Goal: Answer question/provide support

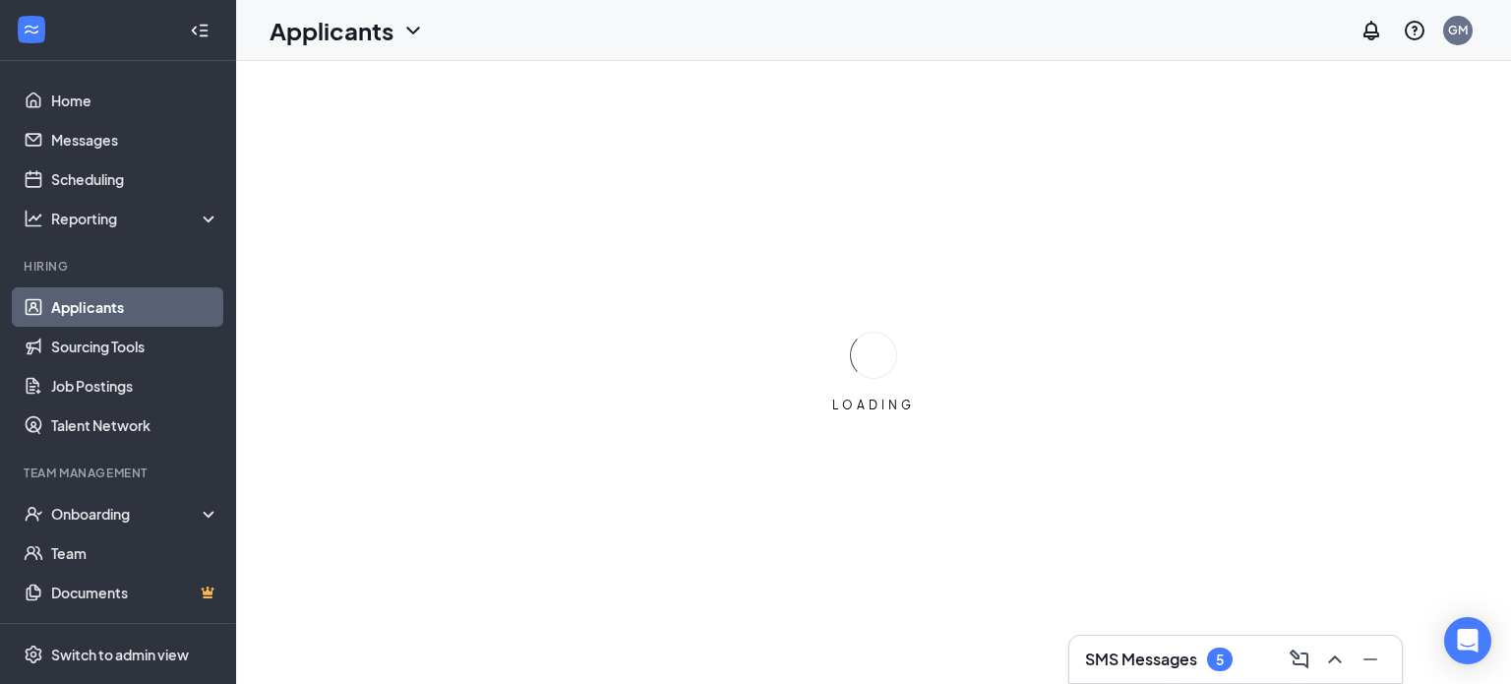
click at [1186, 650] on h3 "SMS Messages" at bounding box center [1141, 659] width 112 height 22
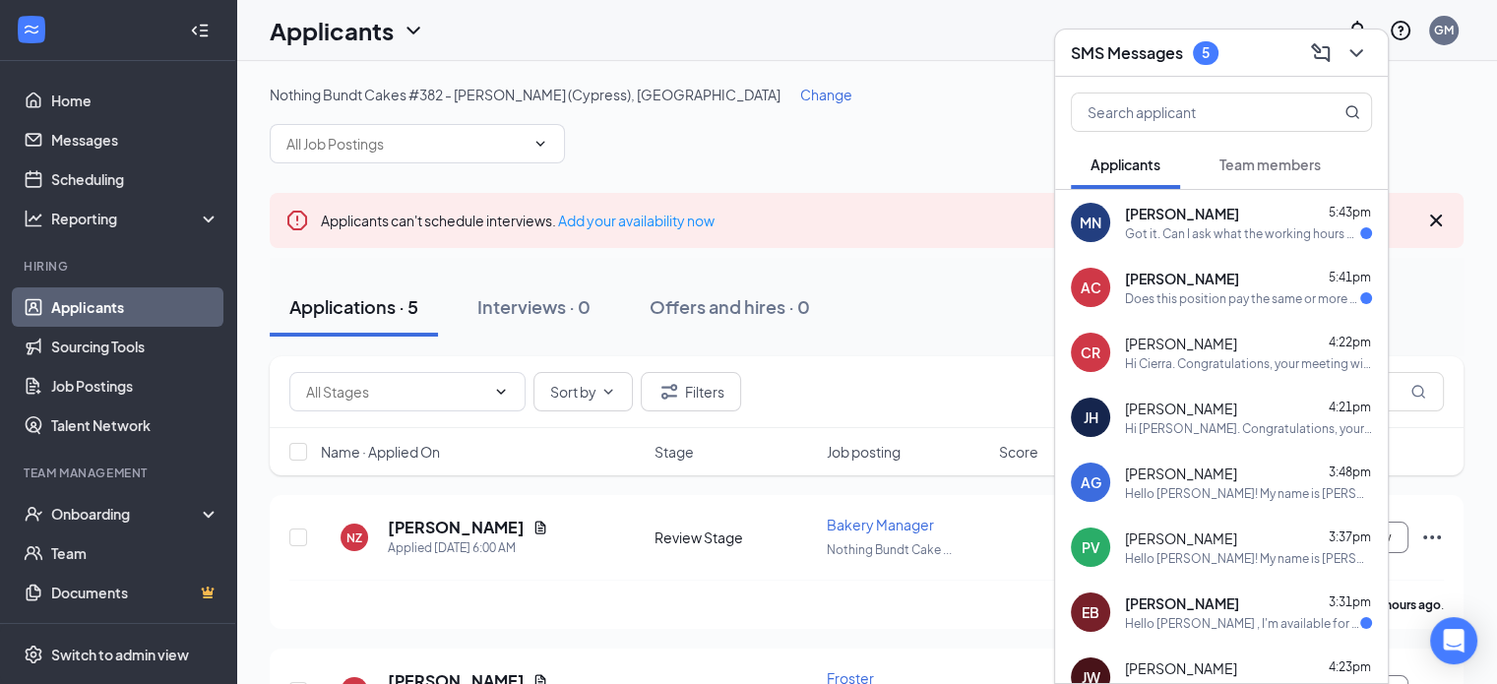
click at [1218, 282] on div "[PERSON_NAME] 5:41pm" at bounding box center [1248, 279] width 247 height 20
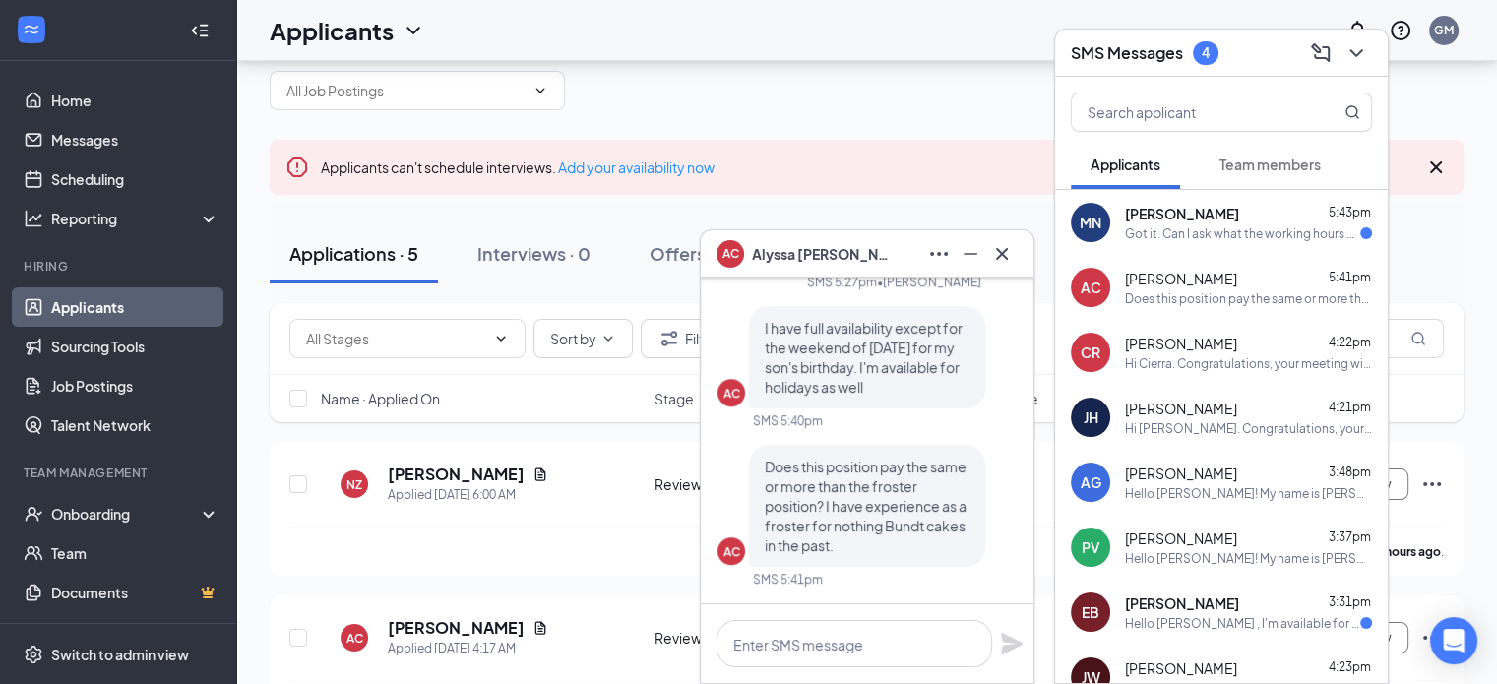
scroll to position [197, 0]
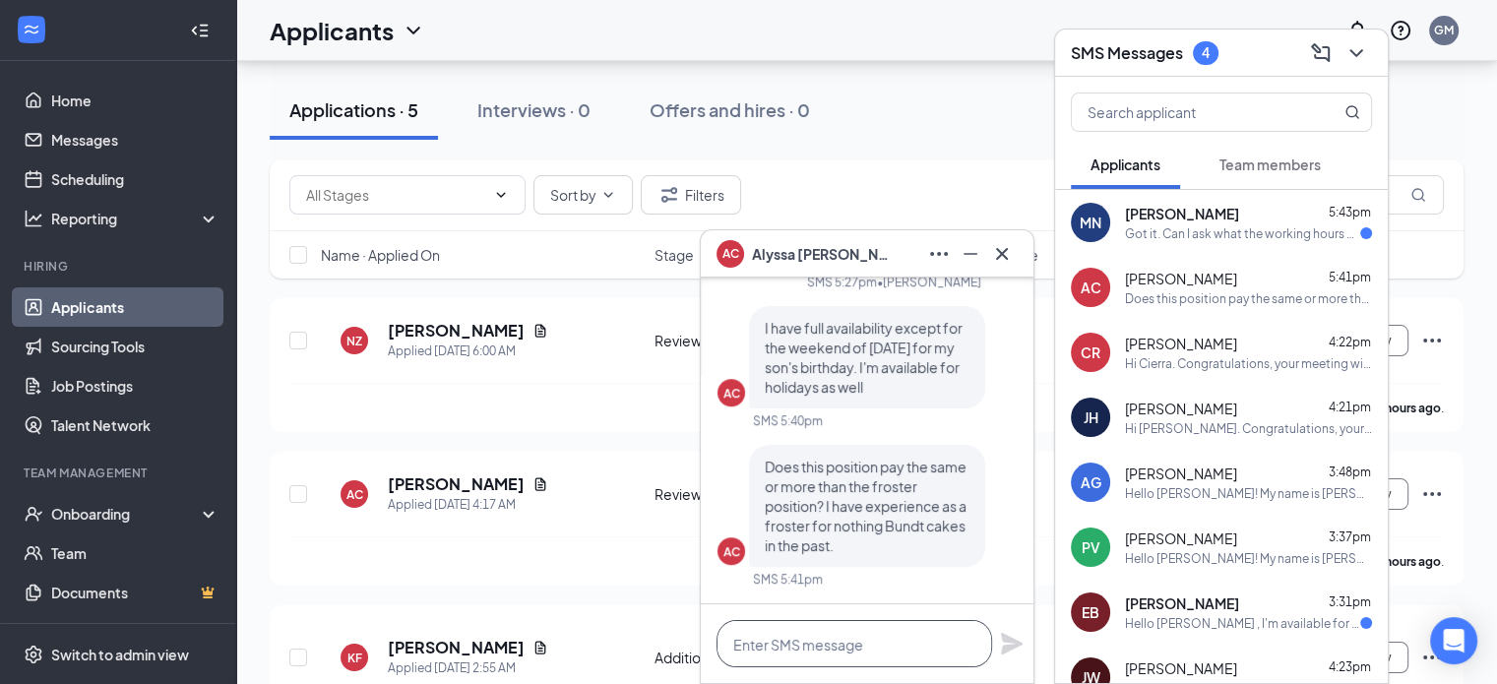
click at [756, 640] on textarea at bounding box center [854, 643] width 276 height 47
type textarea "P"
click at [1135, 228] on div "Got it. Can I ask what the working hours are?" at bounding box center [1242, 233] width 235 height 17
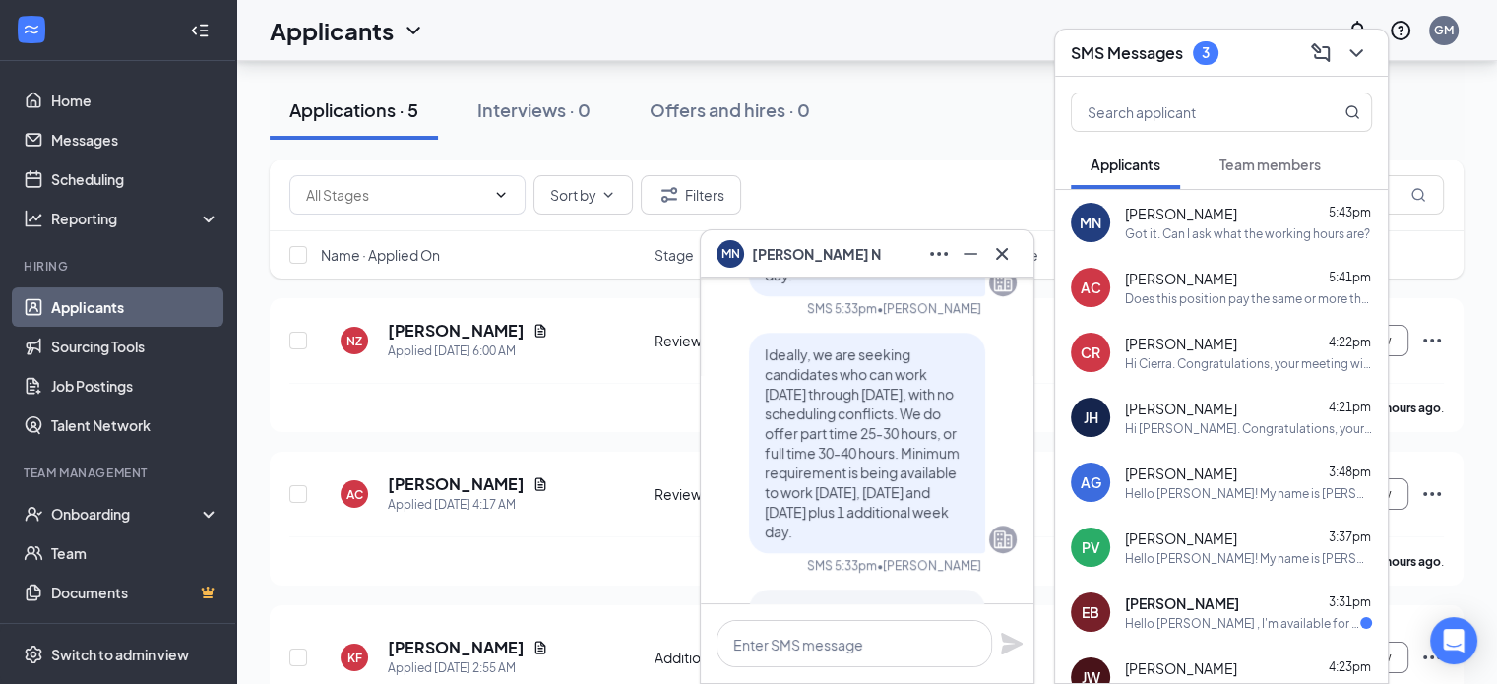
scroll to position [1, 0]
click at [775, 640] on textarea at bounding box center [854, 643] width 276 height 47
type textarea "O"
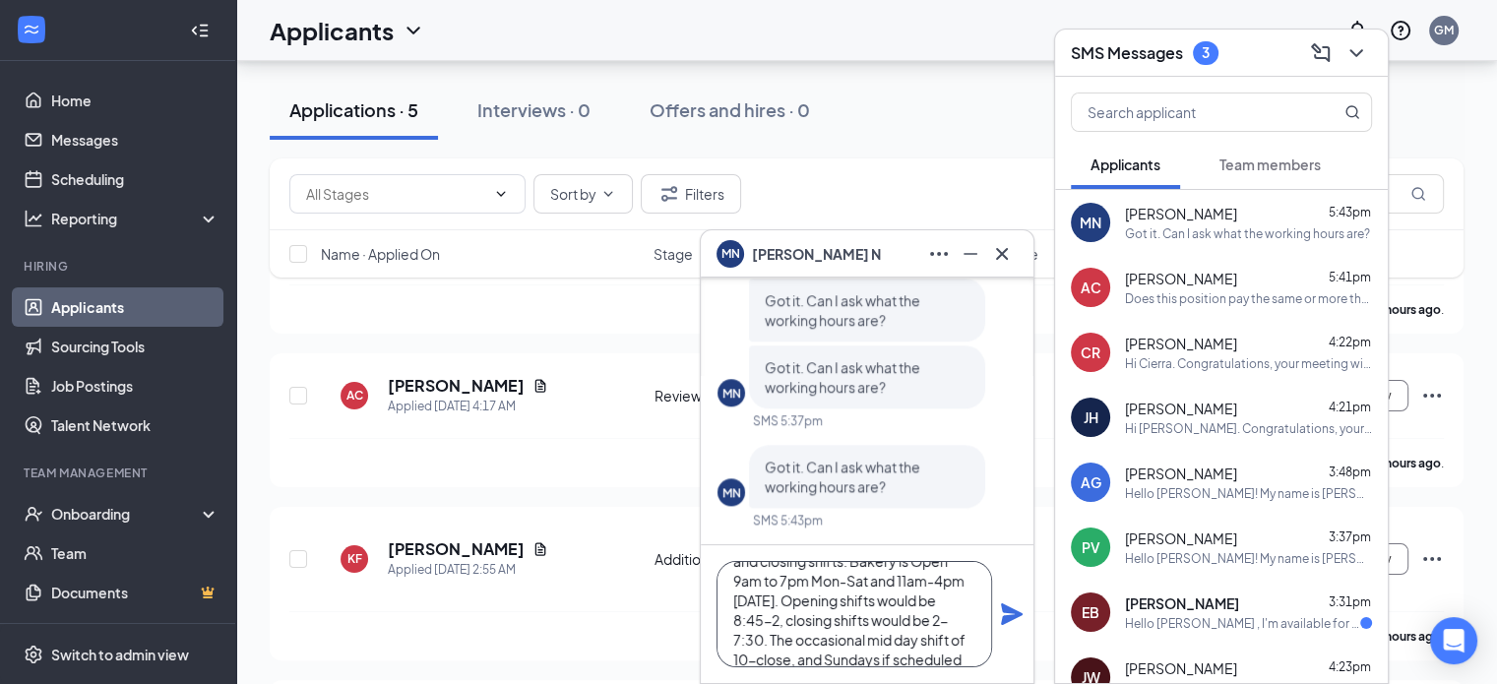
scroll to position [80, 0]
type textarea "It would be a combination of opening and closing shifts. Bakery is Open 9am to …"
click at [1013, 615] on icon "Plane" at bounding box center [1012, 614] width 22 height 22
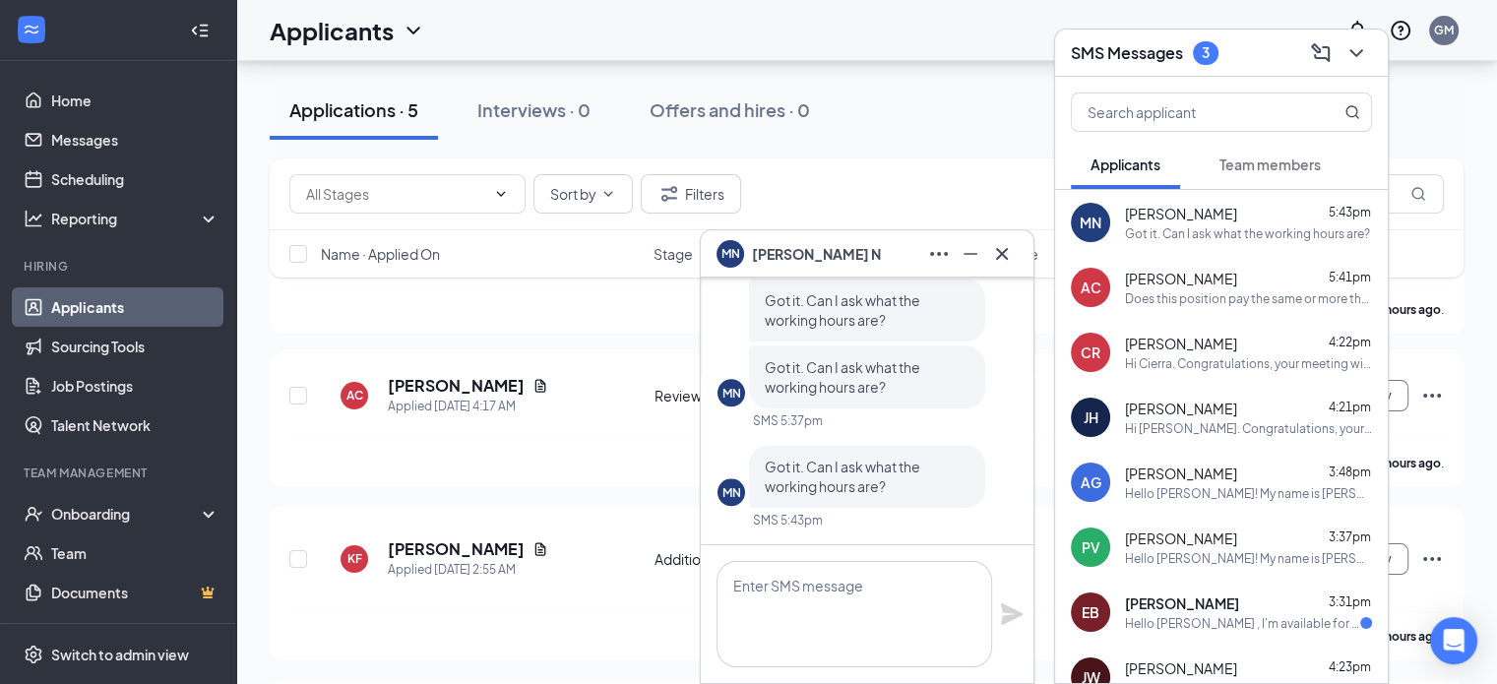
scroll to position [0, 0]
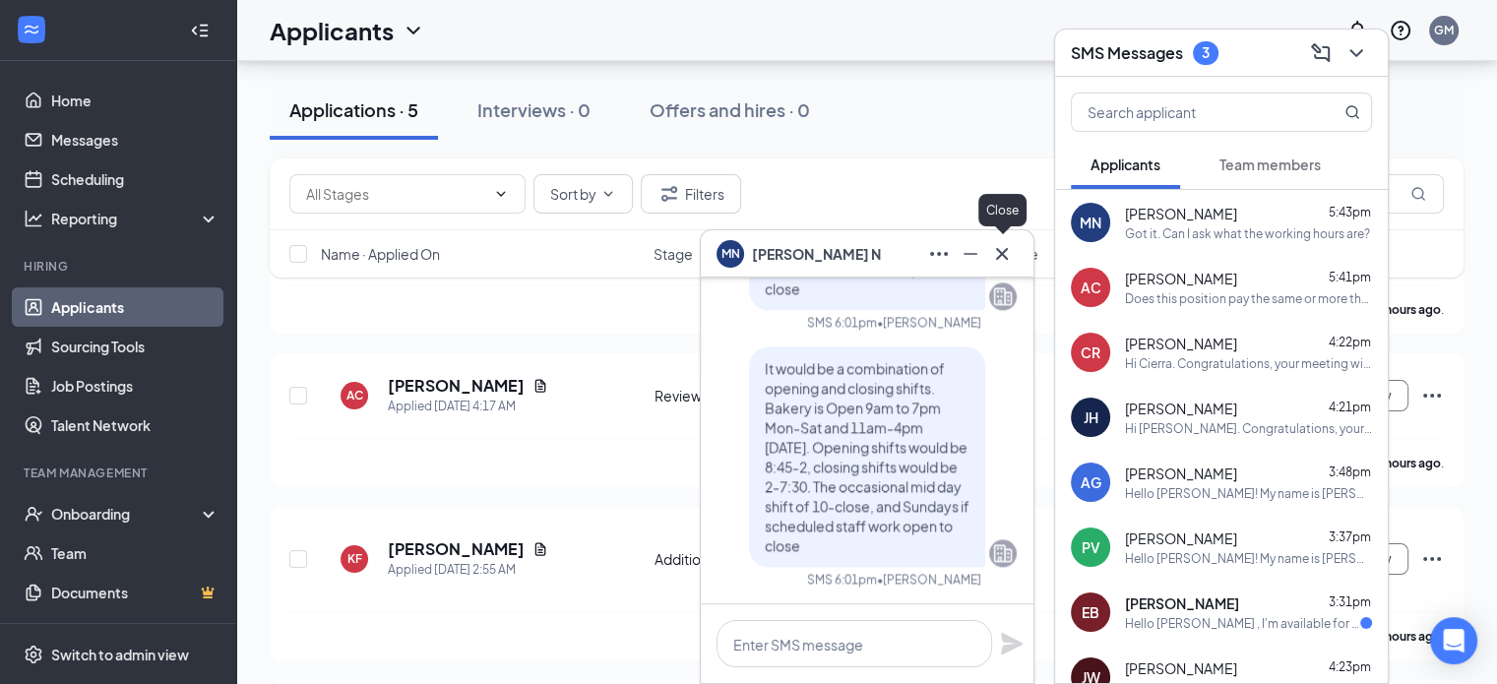
click at [1012, 265] on icon "Cross" at bounding box center [1002, 254] width 24 height 24
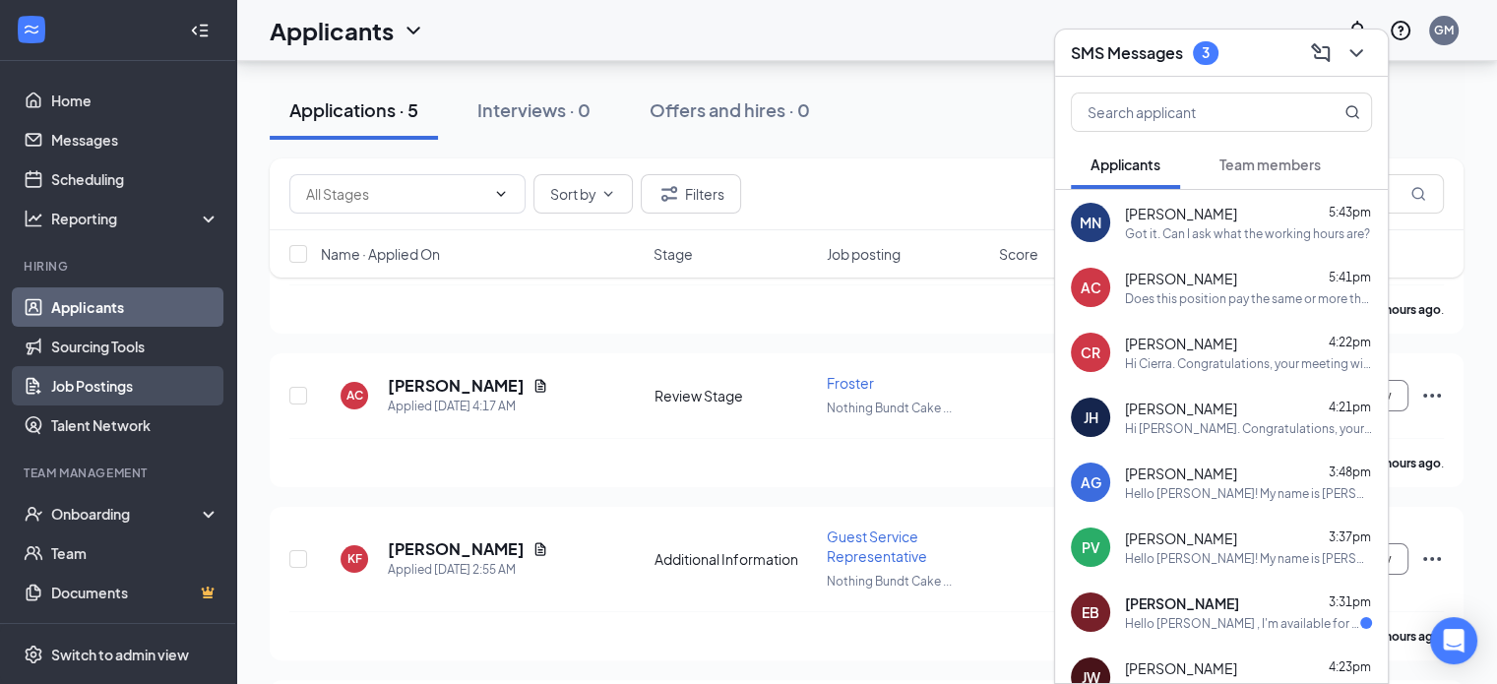
click at [70, 385] on link "Job Postings" at bounding box center [135, 385] width 168 height 39
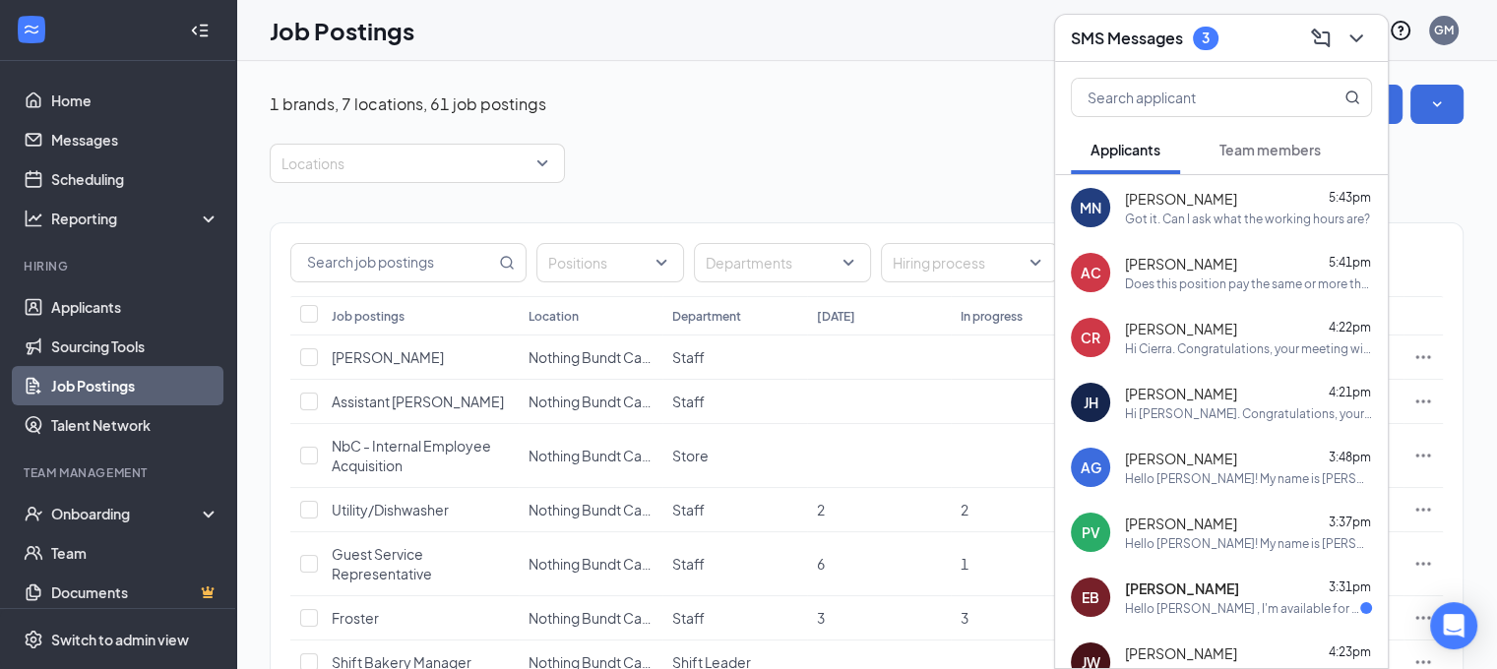
click at [1135, 34] on h3 "SMS Messages" at bounding box center [1127, 39] width 112 height 22
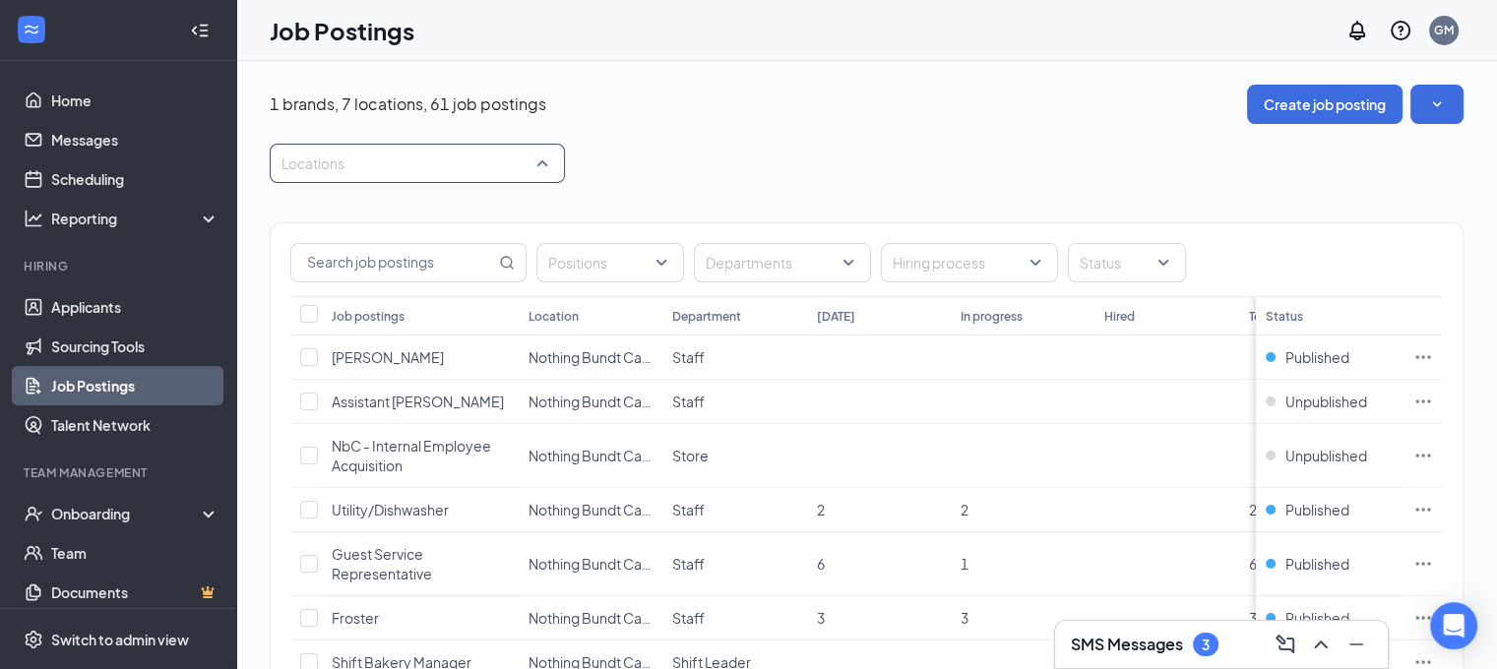
click at [468, 168] on div at bounding box center [408, 163] width 266 height 31
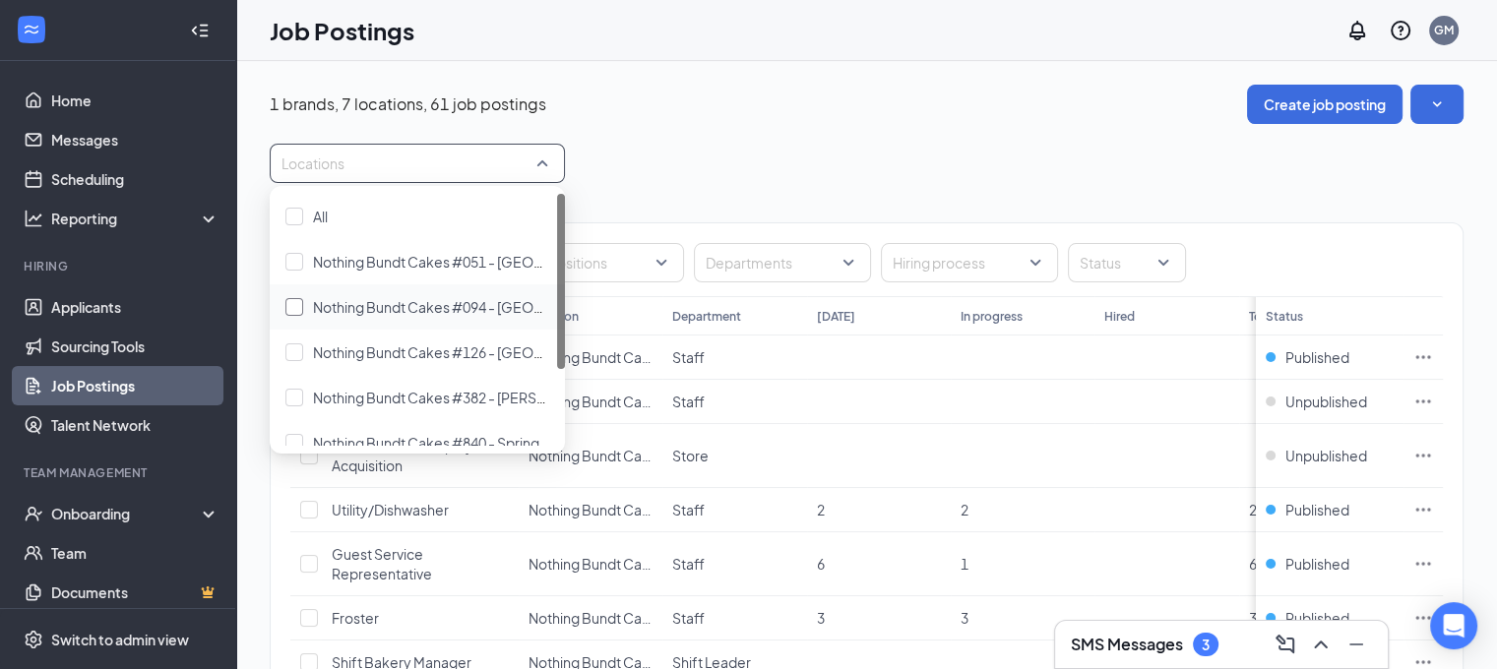
click at [447, 317] on div "Nothing Bundt Cakes #094 - [GEOGRAPHIC_DATA], [GEOGRAPHIC_DATA]" at bounding box center [431, 307] width 236 height 22
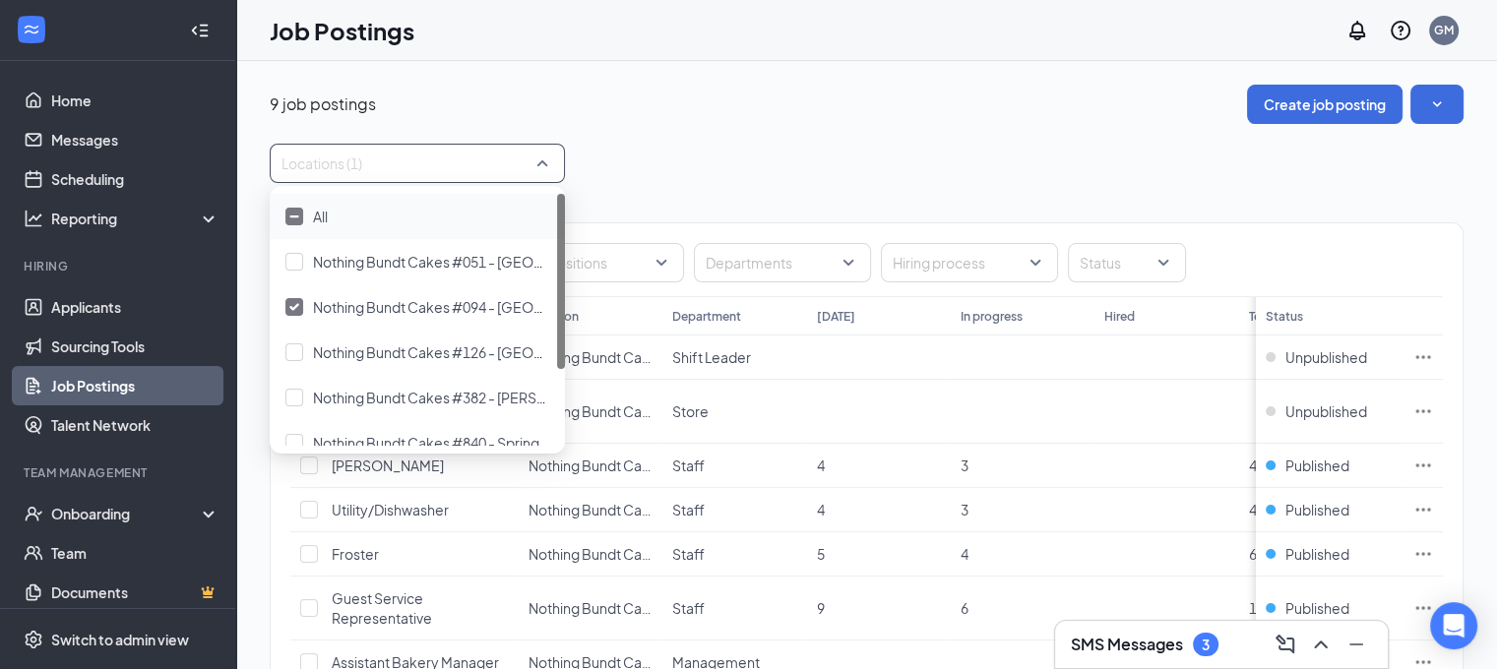
click at [693, 176] on div "Locations (1)" at bounding box center [867, 163] width 1194 height 39
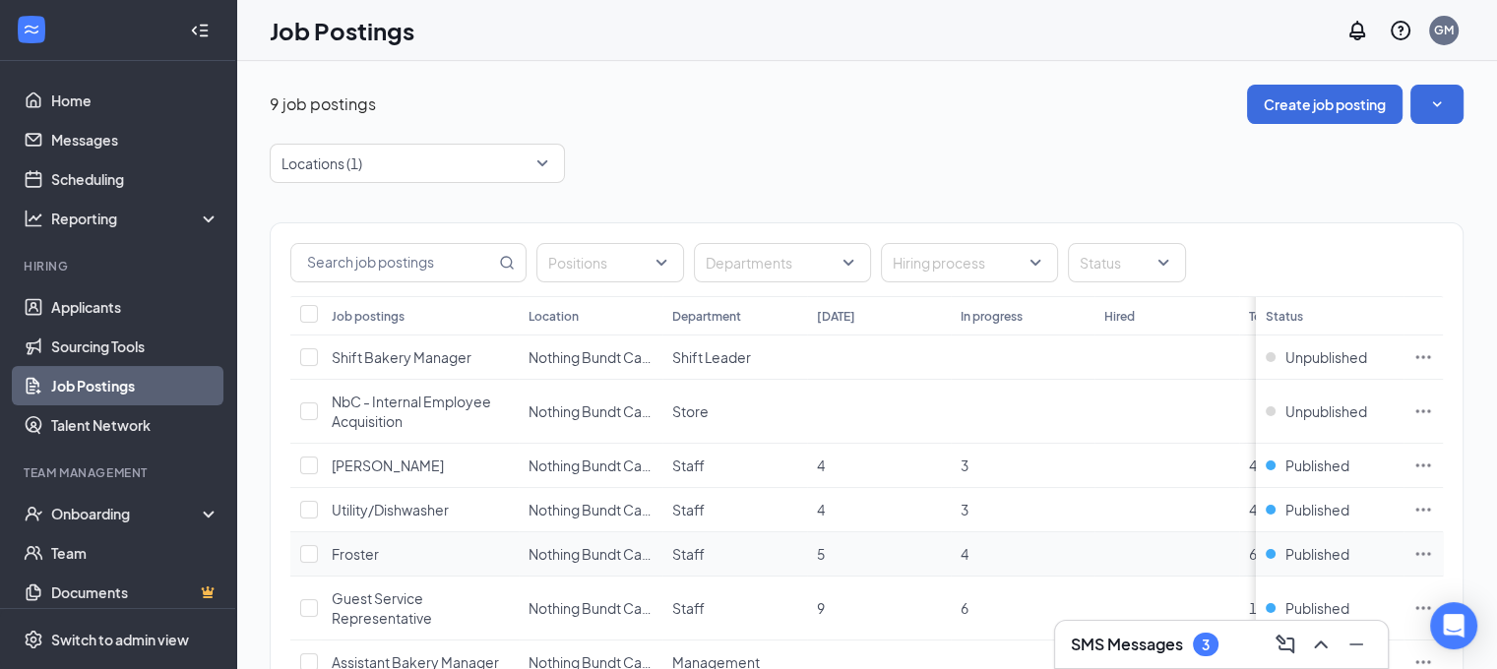
click at [346, 549] on span "Froster" at bounding box center [355, 554] width 47 height 18
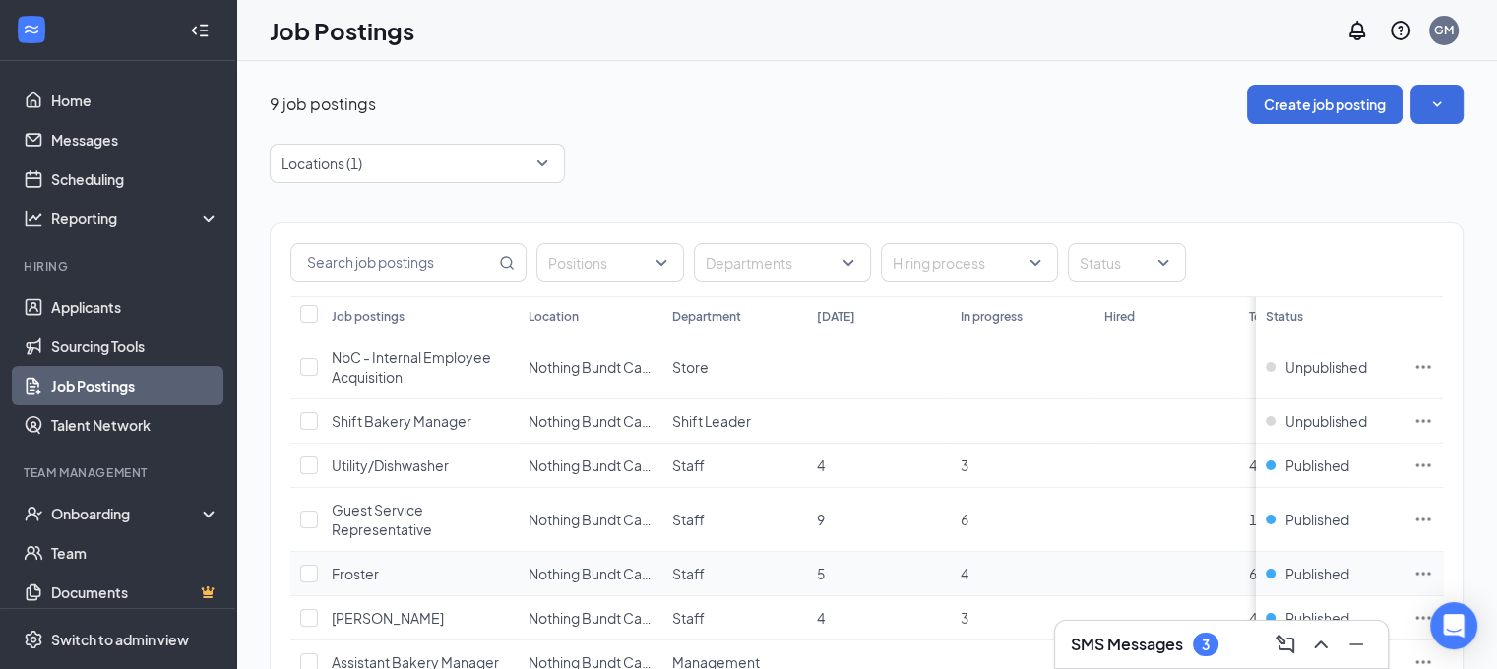
click at [1433, 573] on icon "Ellipses" at bounding box center [1423, 574] width 20 height 20
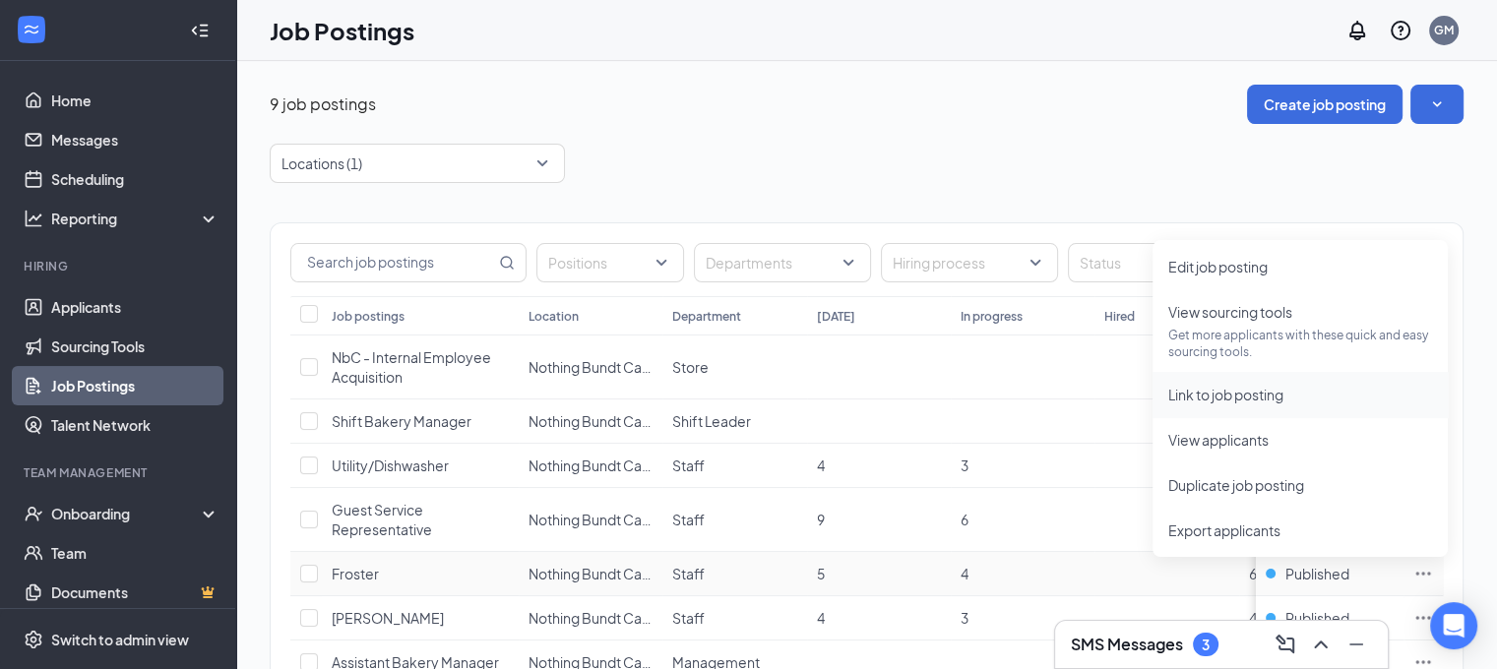
drag, startPoint x: 1275, startPoint y: 398, endPoint x: 1327, endPoint y: 394, distance: 52.3
click at [1327, 394] on span "Link to job posting" at bounding box center [1300, 395] width 264 height 22
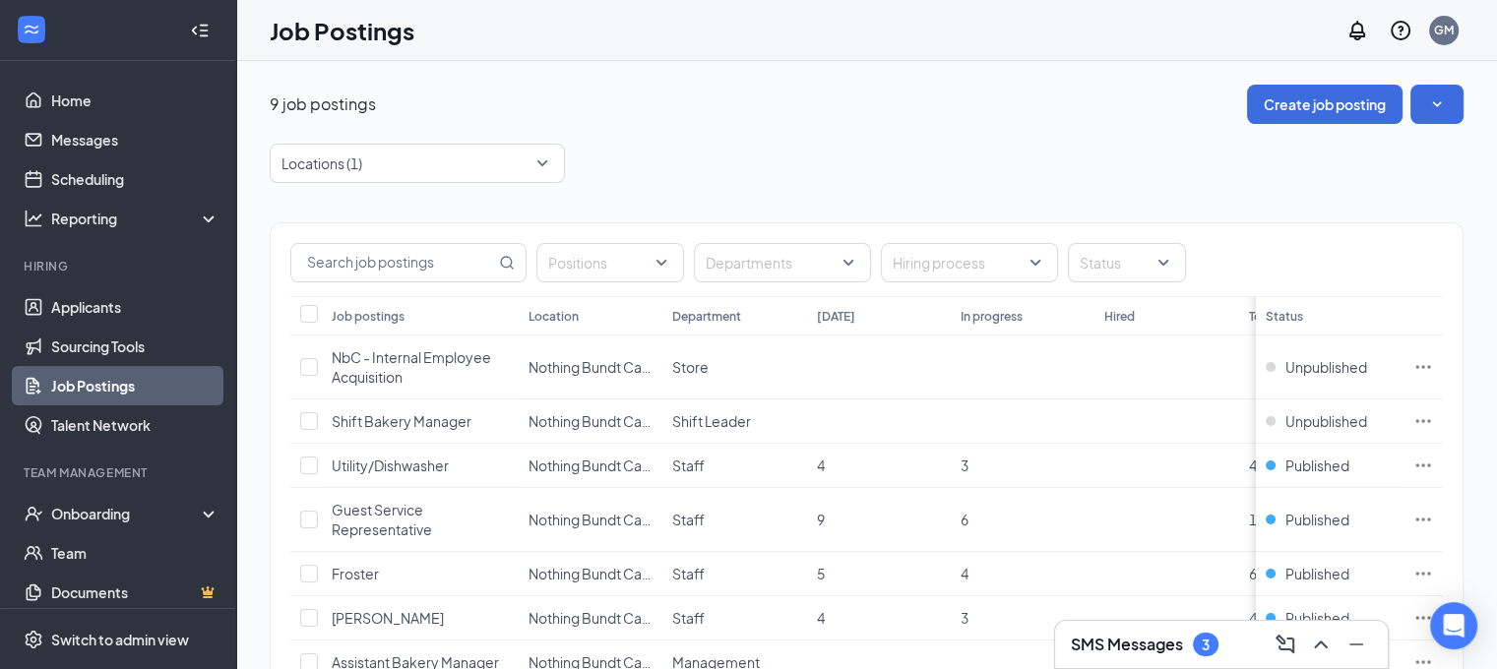
click at [1203, 656] on div "3" at bounding box center [1206, 645] width 26 height 24
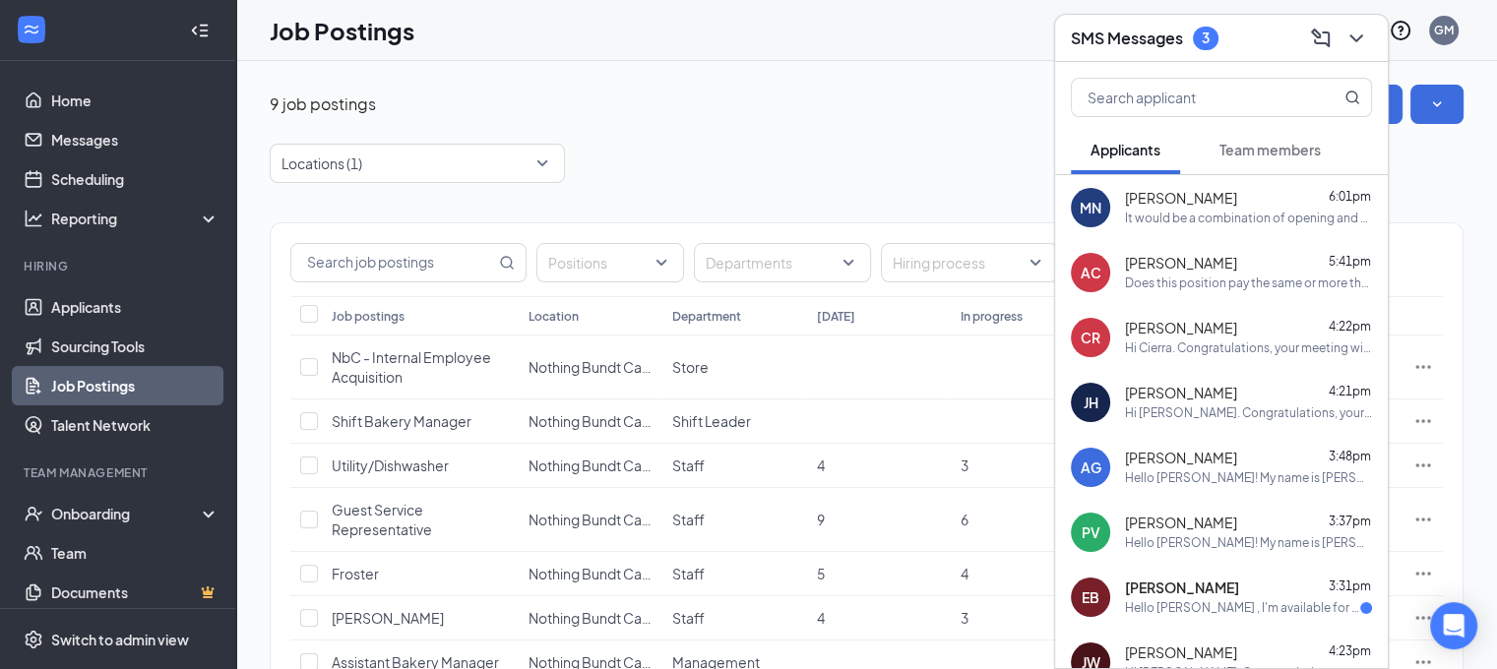
click at [1192, 279] on div "Does this position pay the same or more than the froster position? I have exper…" at bounding box center [1248, 284] width 247 height 17
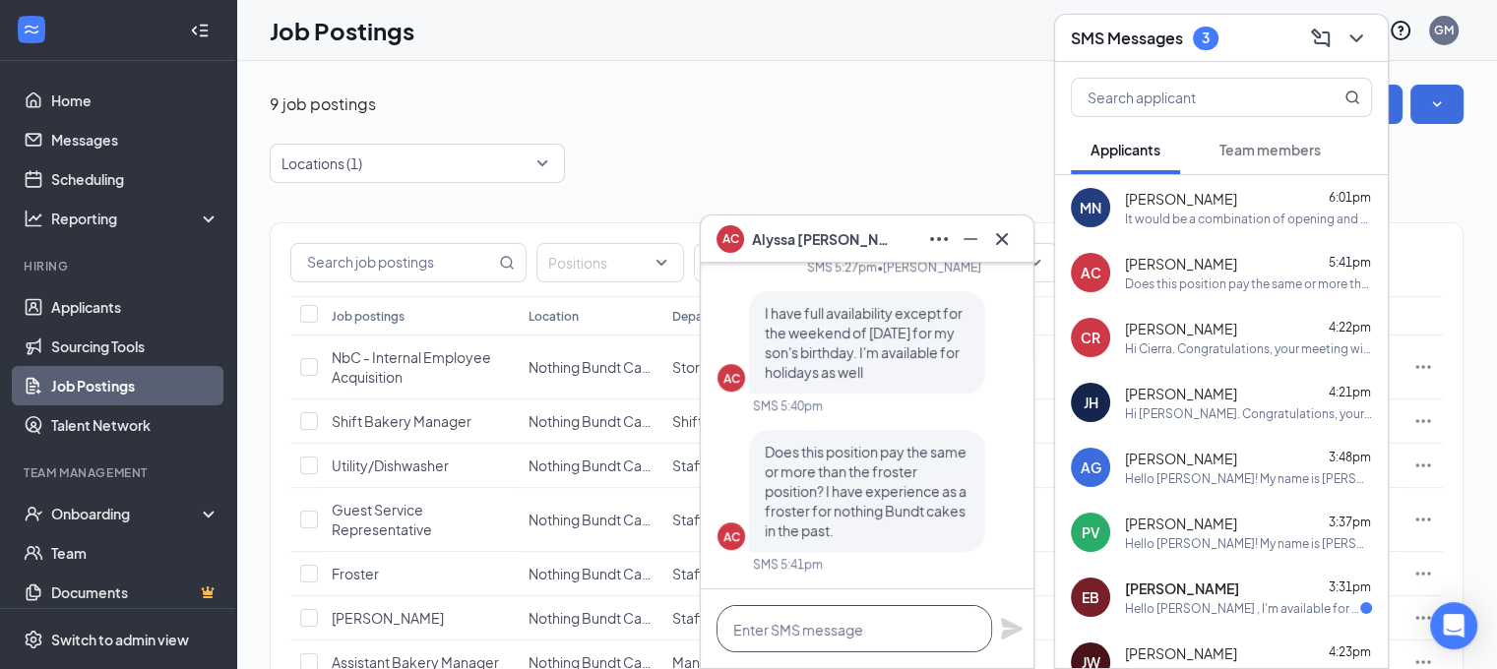
click at [775, 621] on textarea at bounding box center [854, 628] width 276 height 47
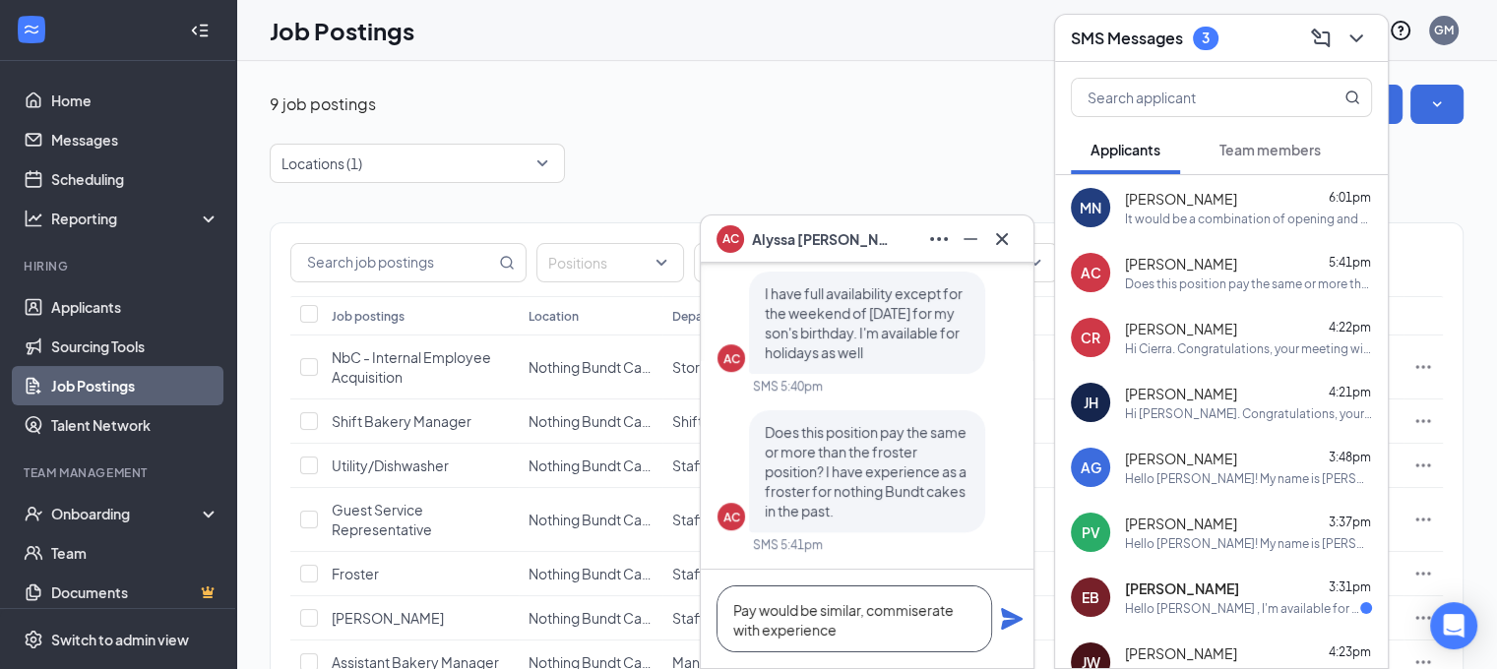
drag, startPoint x: 955, startPoint y: 608, endPoint x: 867, endPoint y: 610, distance: 88.6
click at [867, 610] on textarea "Pay would be similar, commiserate with experience" at bounding box center [854, 618] width 276 height 67
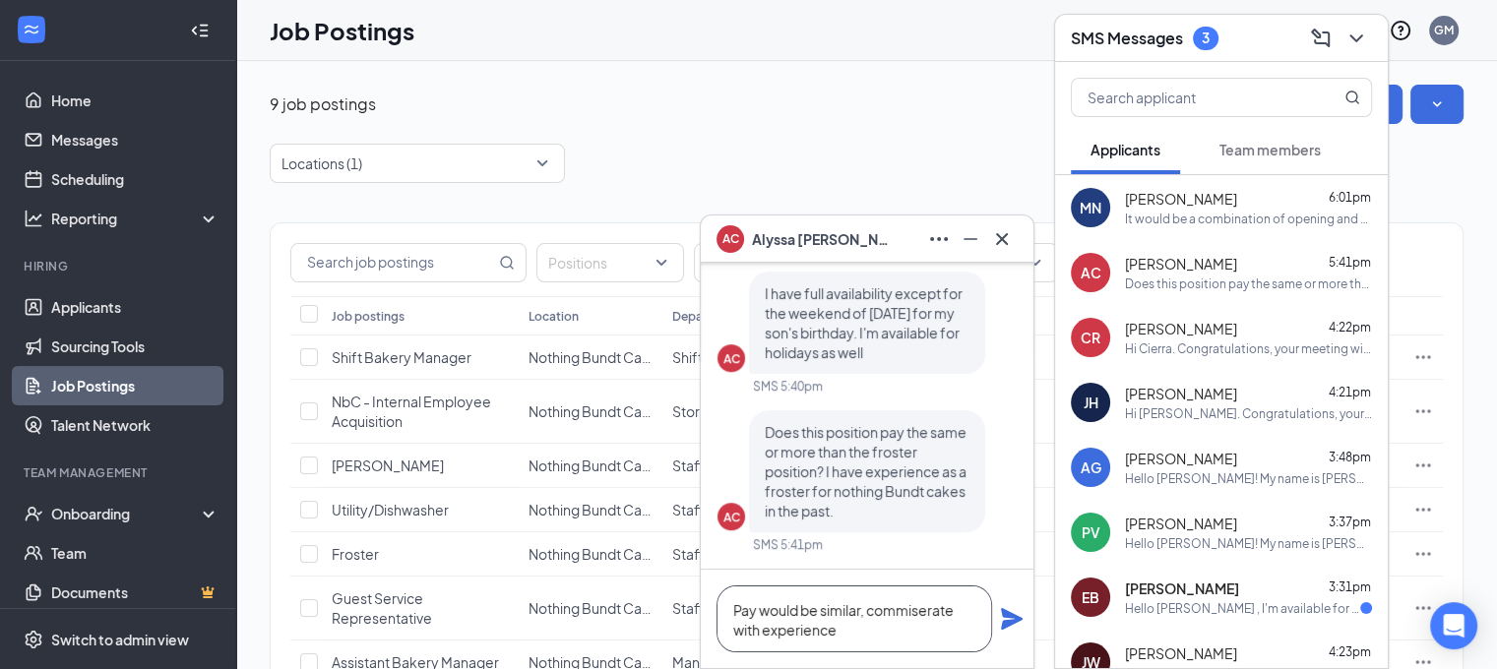
click at [867, 627] on textarea "Pay would be similar, commiserate with experience" at bounding box center [854, 618] width 276 height 67
drag, startPoint x: 960, startPoint y: 609, endPoint x: 870, endPoint y: 609, distance: 90.5
click at [870, 609] on textarea "Pay would be similar, commiserate with experience" at bounding box center [854, 618] width 276 height 67
paste textarea "Commensurate"
click at [850, 628] on textarea "Pay would be similar, Commensurate with experience" at bounding box center [854, 618] width 276 height 67
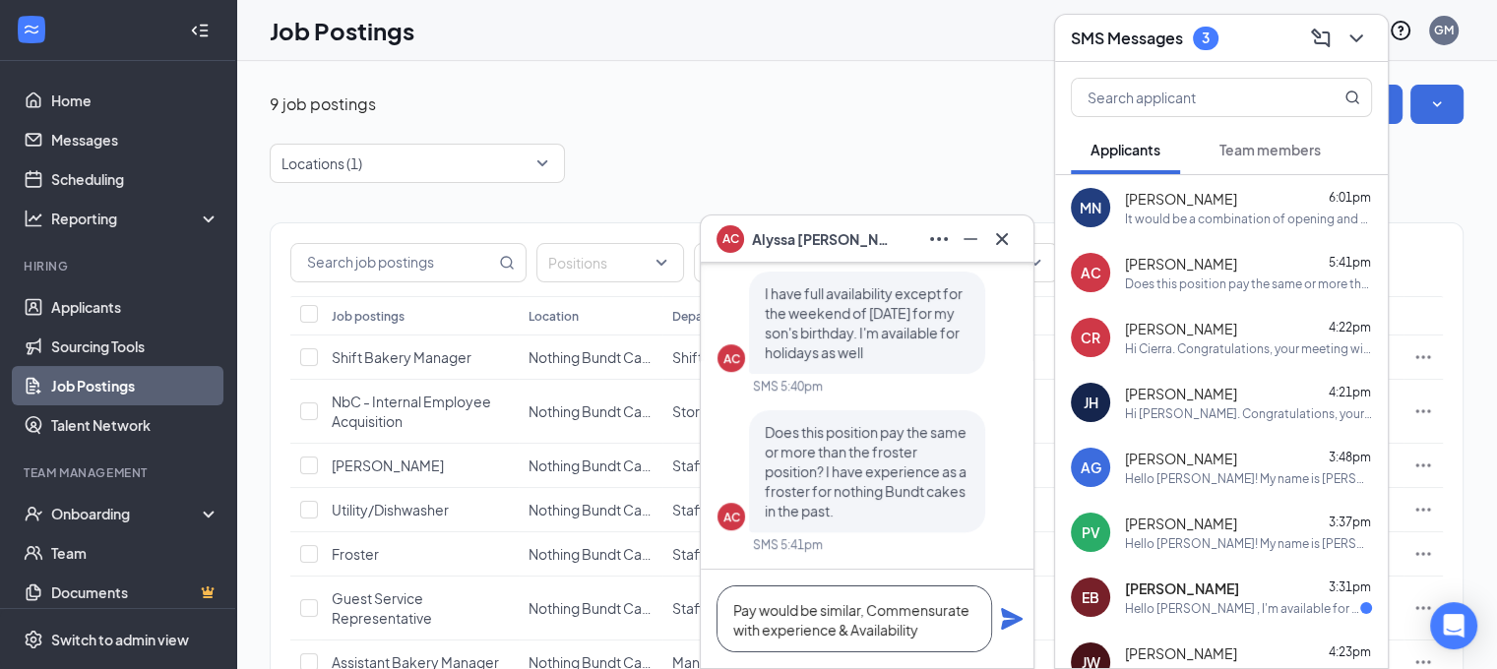
type textarea "Pay would be similar, Commensurate with experience & Availability"
click at [1008, 624] on icon "Plane" at bounding box center [1012, 619] width 22 height 22
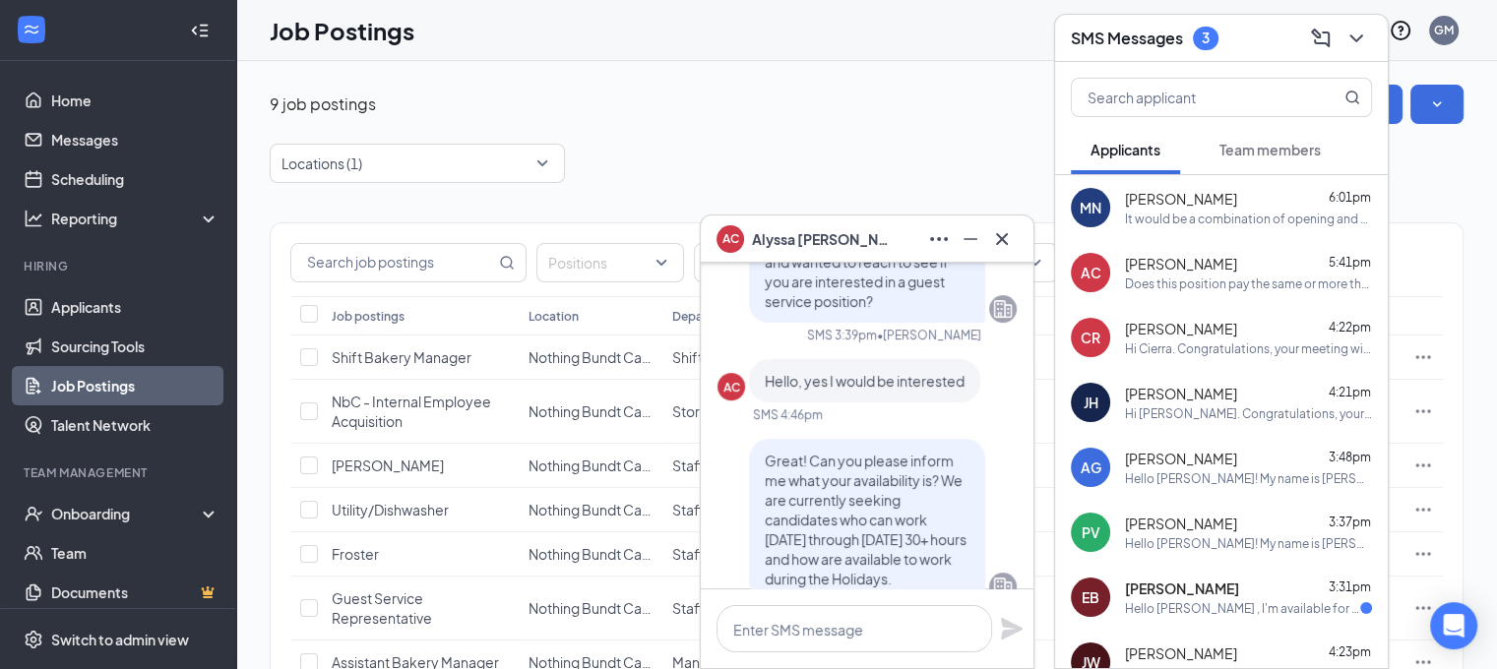
scroll to position [-567, 0]
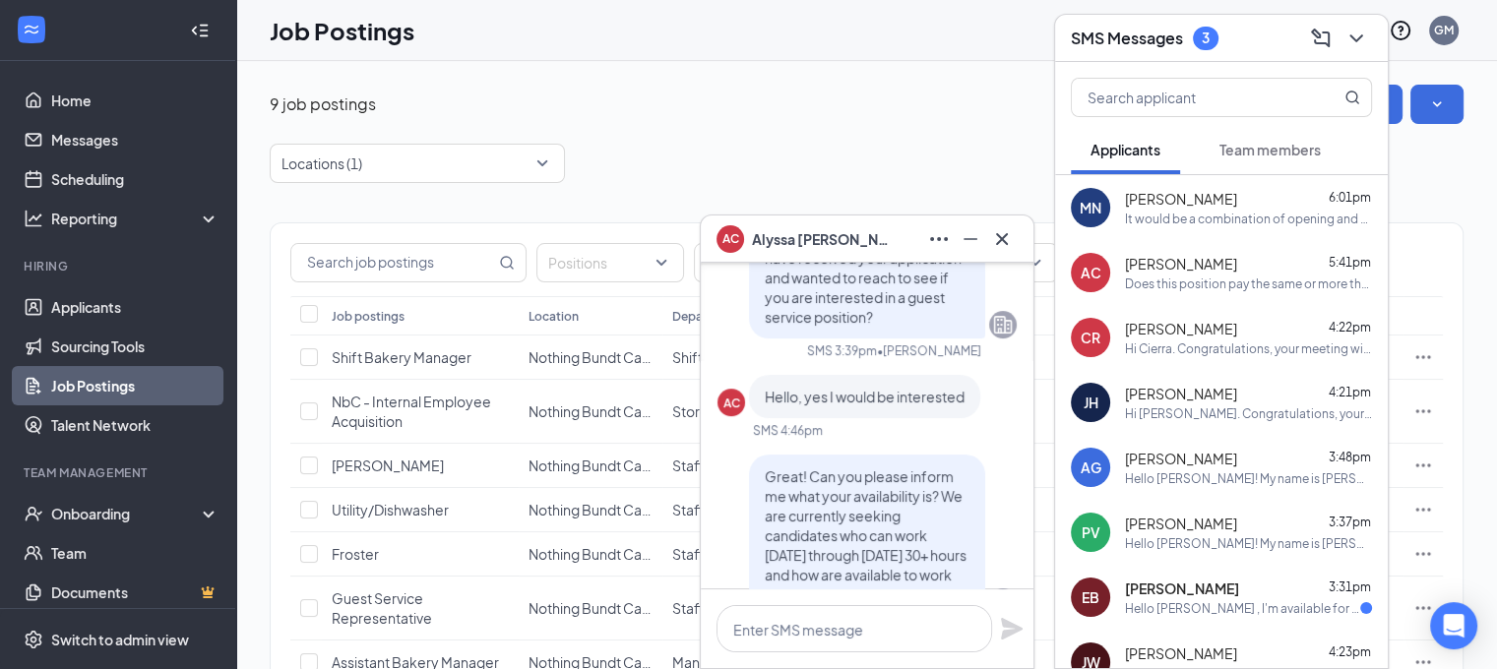
click at [936, 110] on div "9 job postings Create job posting" at bounding box center [867, 104] width 1194 height 39
click at [1013, 243] on button at bounding box center [1001, 238] width 31 height 31
